Goal: Task Accomplishment & Management: Manage account settings

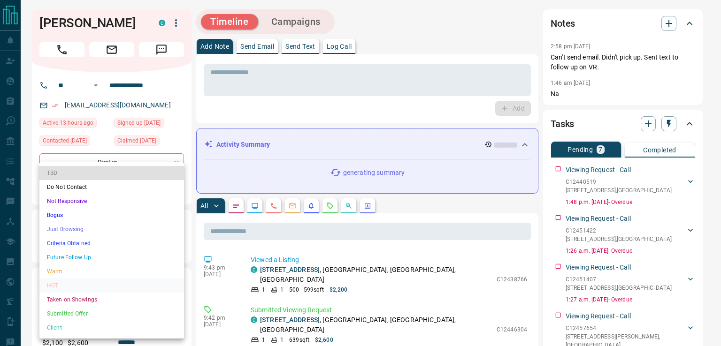
click at [212, 136] on div at bounding box center [360, 173] width 721 height 346
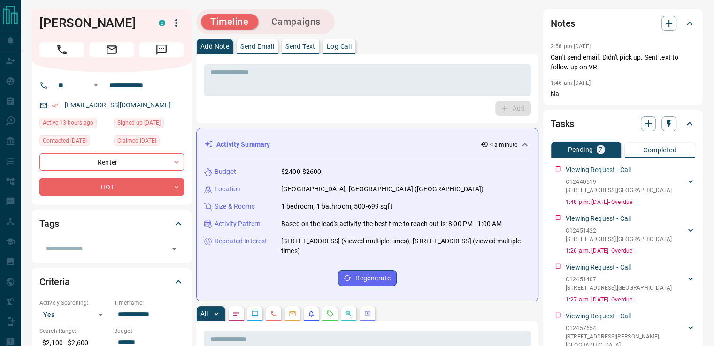
click at [262, 43] on p "Send Email" at bounding box center [257, 46] width 34 height 7
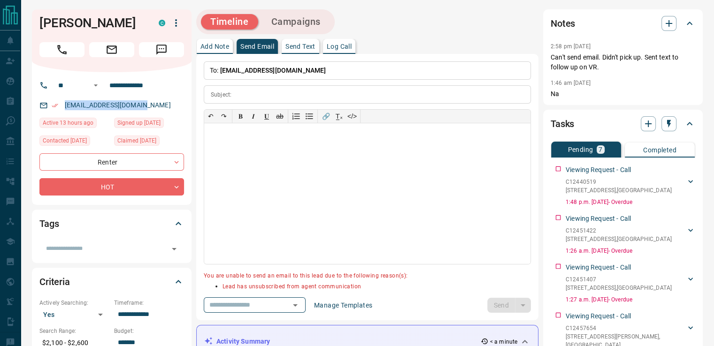
drag, startPoint x: 146, startPoint y: 104, endPoint x: 65, endPoint y: 111, distance: 81.5
click at [65, 111] on div "[EMAIL_ADDRESS][DOMAIN_NAME]" at bounding box center [111, 105] width 145 height 15
copy link "[EMAIL_ADDRESS][DOMAIN_NAME]"
click at [676, 29] on div "Notes" at bounding box center [617, 23] width 133 height 15
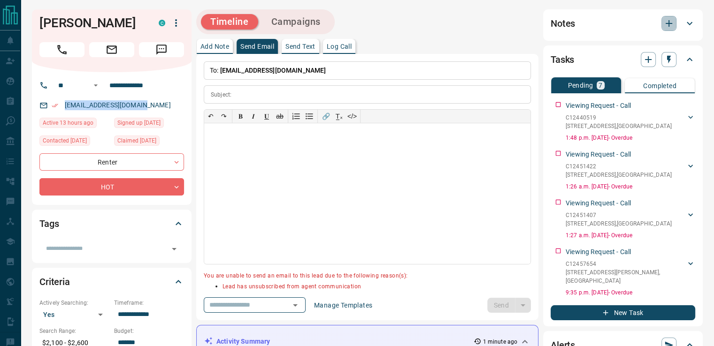
click at [665, 26] on icon "button" at bounding box center [668, 23] width 11 height 11
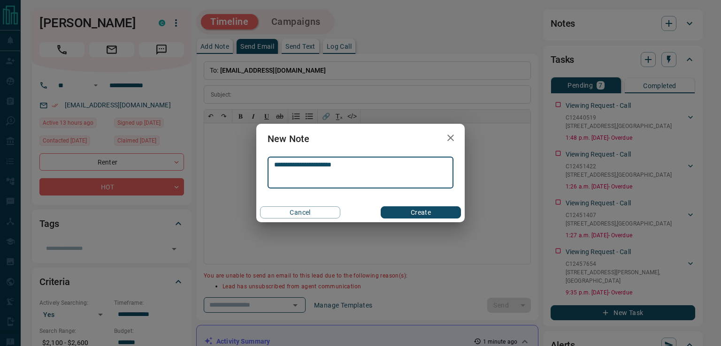
type textarea "**********"
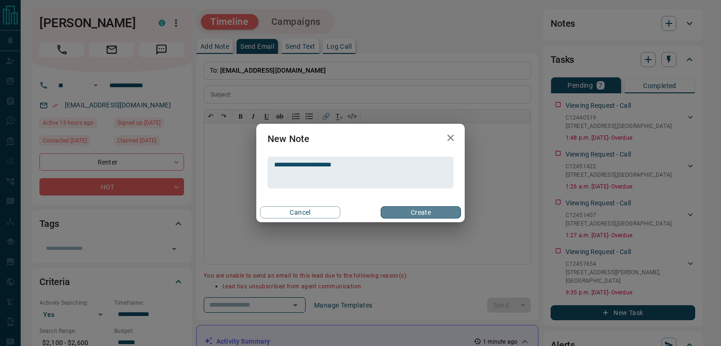
click at [416, 211] on button "Create" at bounding box center [421, 213] width 80 height 12
